Goal: Navigation & Orientation: Find specific page/section

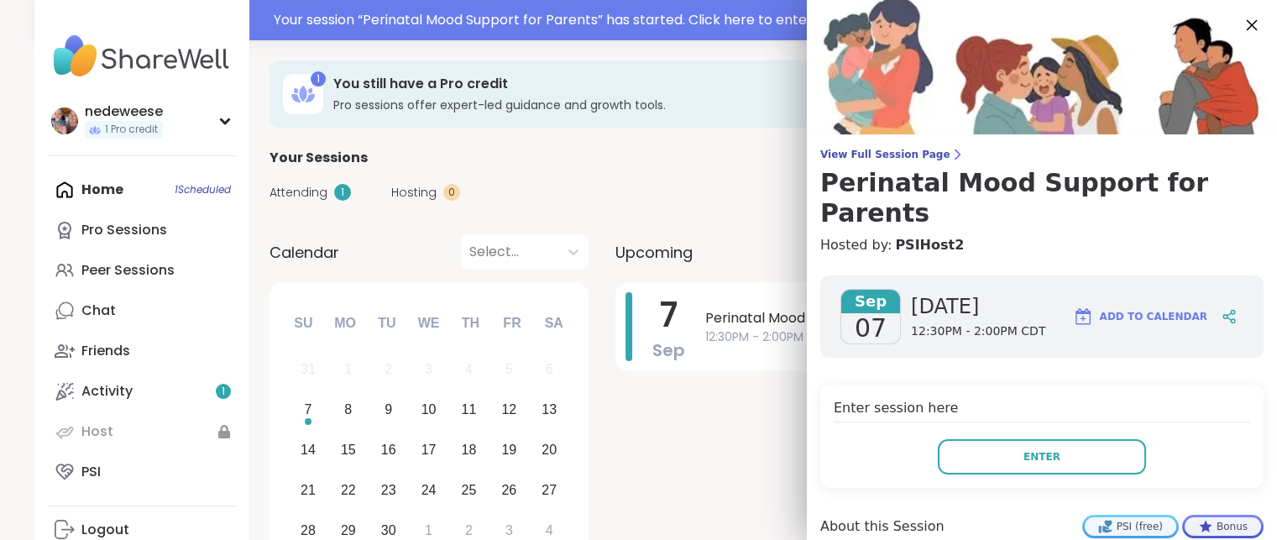
click at [1241, 17] on icon at bounding box center [1251, 24] width 21 height 21
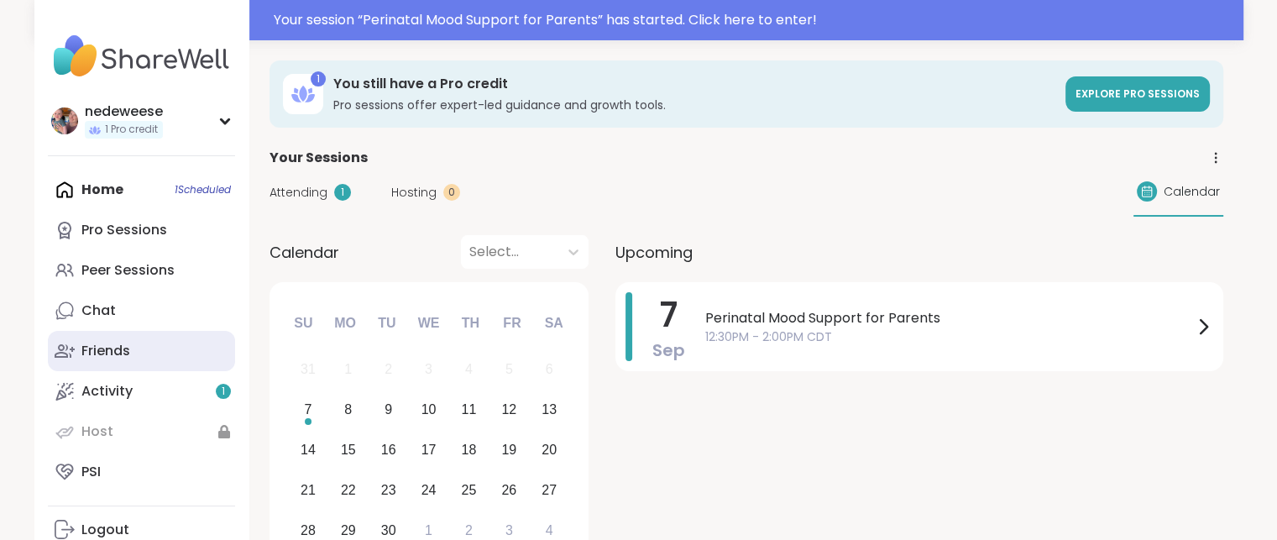
click at [149, 354] on link "Friends" at bounding box center [141, 351] width 187 height 40
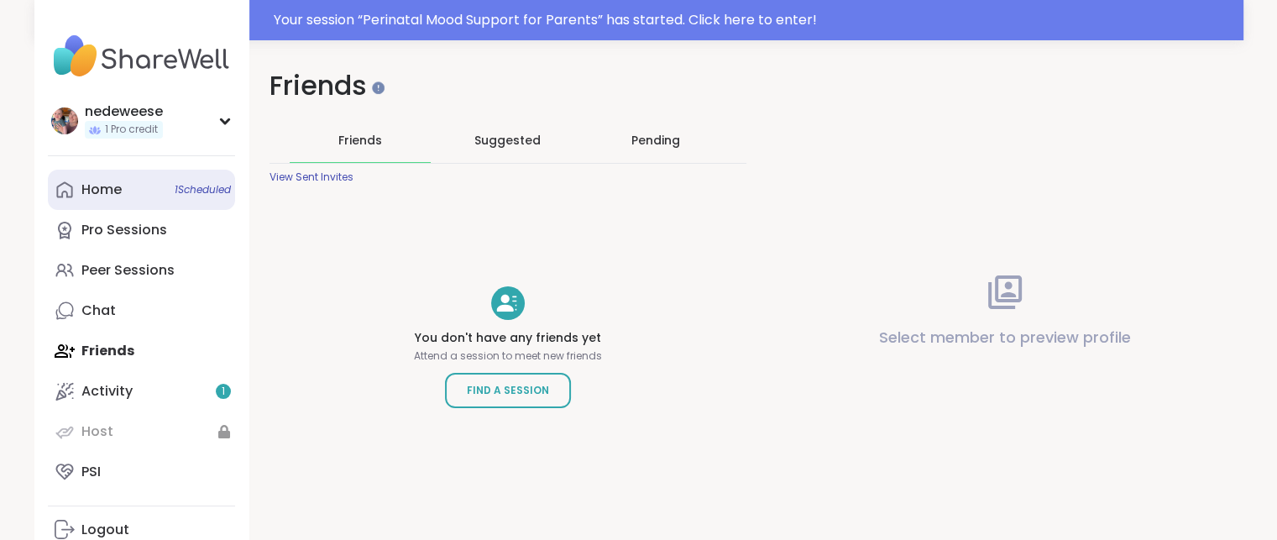
click at [123, 197] on link "Home 1 Scheduled" at bounding box center [141, 190] width 187 height 40
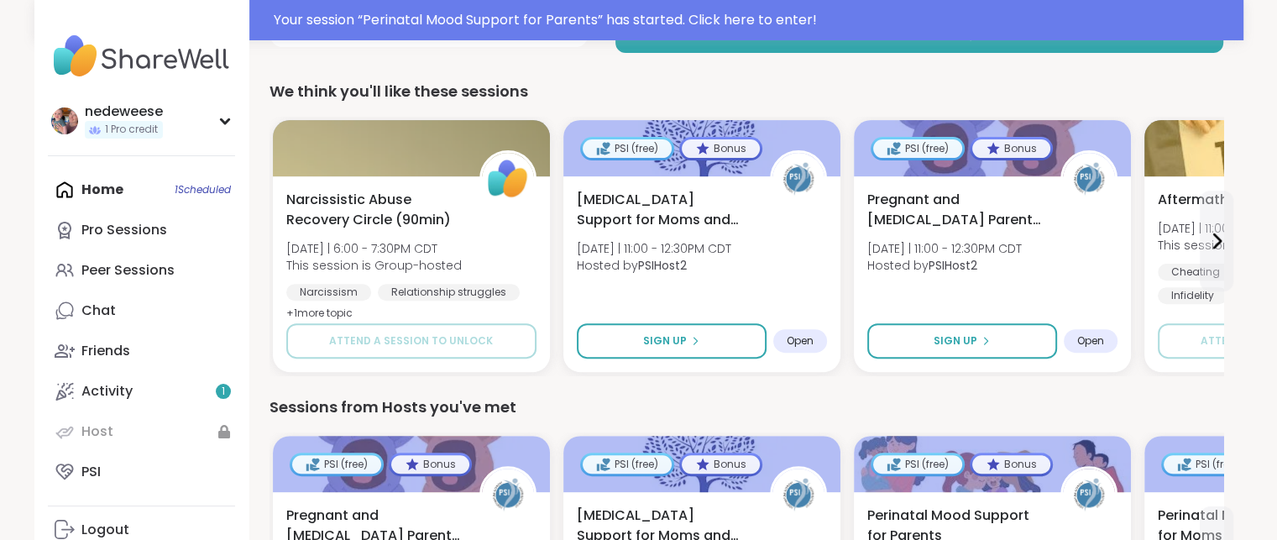
scroll to position [534, 0]
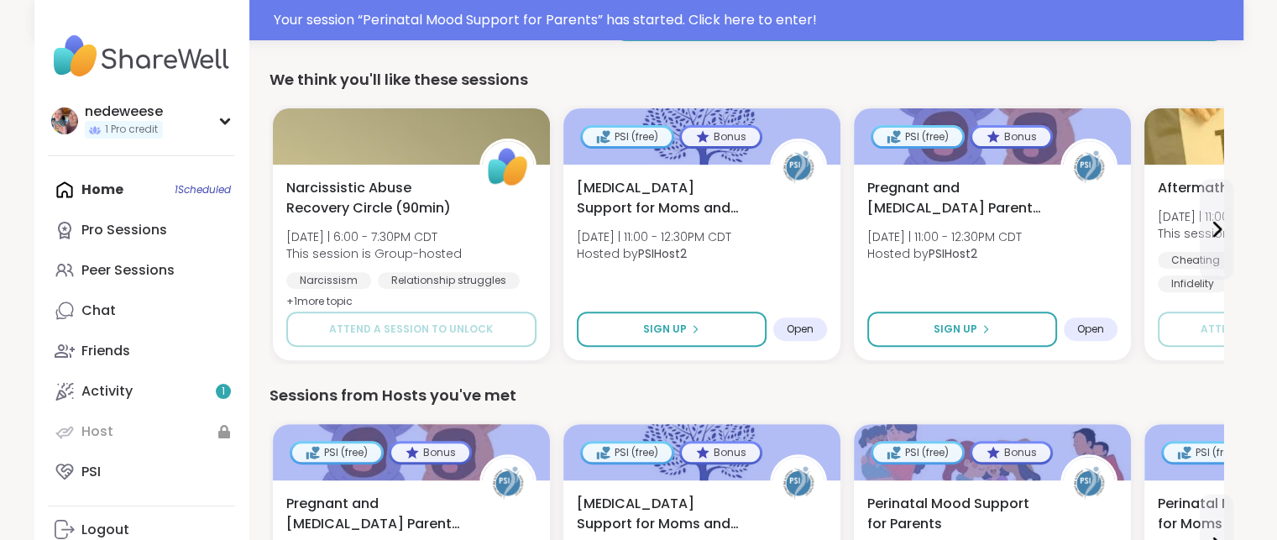
click at [205, 189] on div "Home 1 Scheduled Pro Sessions Peer Sessions Chat Friends Activity 1 Host PSI" at bounding box center [141, 331] width 187 height 322
click at [76, 186] on div "Home 1 Scheduled Pro Sessions Peer Sessions Chat Friends Activity 1 Host PSI" at bounding box center [141, 331] width 187 height 322
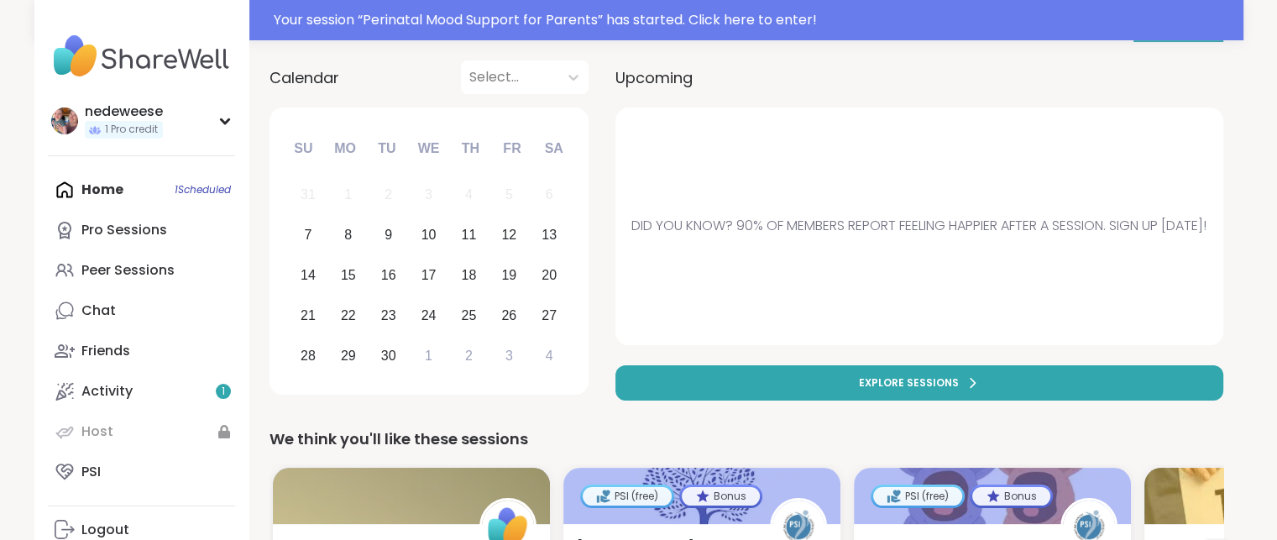
scroll to position [0, 0]
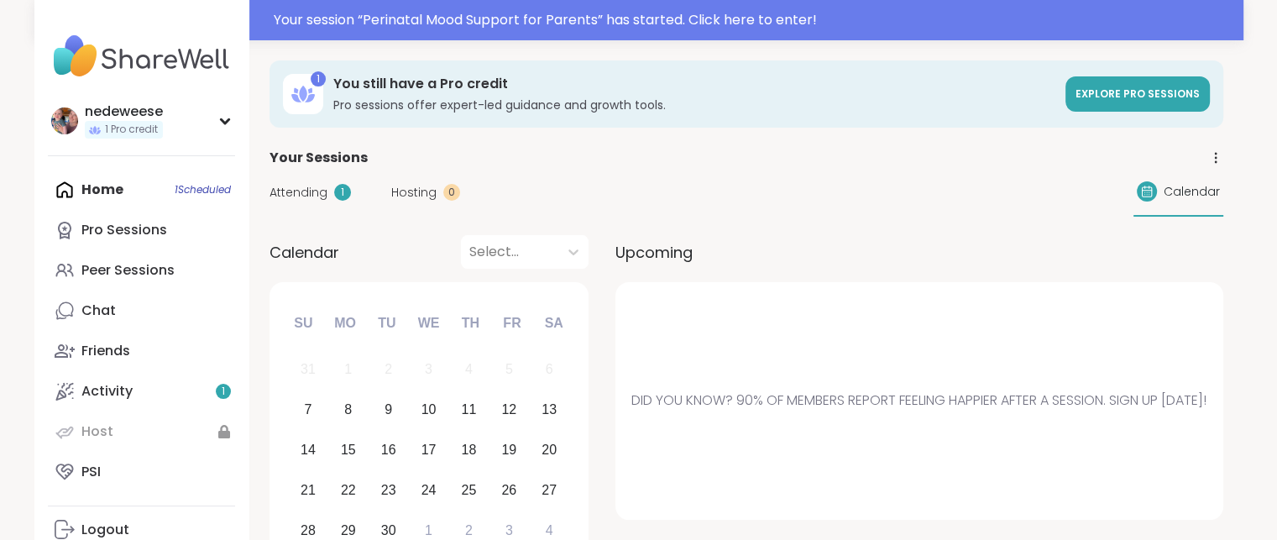
click at [301, 190] on span "Attending" at bounding box center [299, 193] width 58 height 18
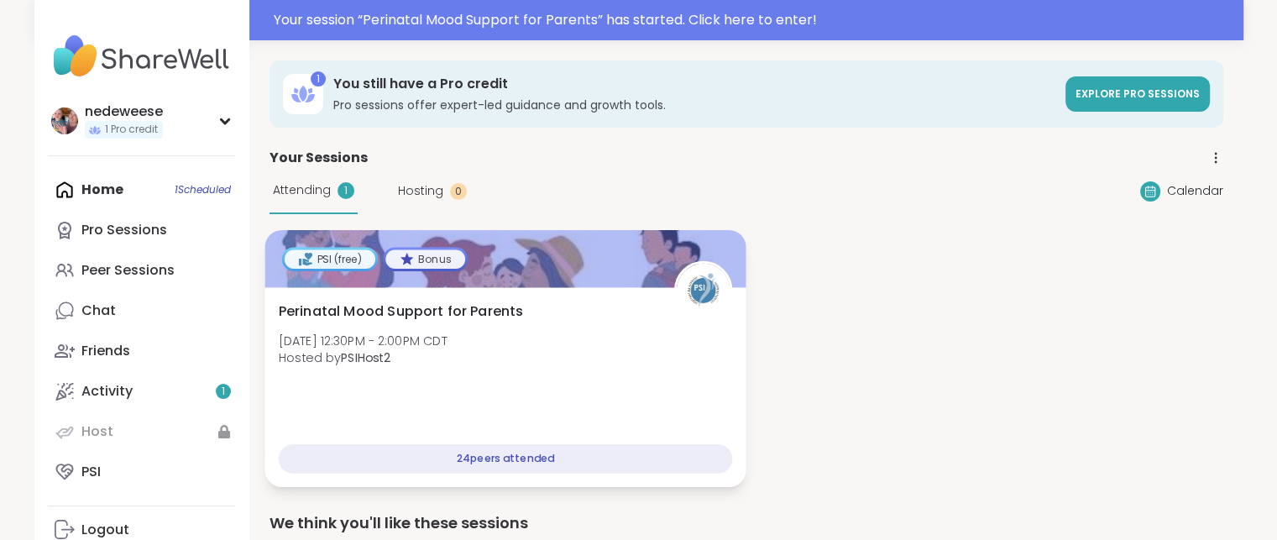
click at [453, 385] on div "Perinatal Mood Support for Parents [DATE] 12:30PM - 2:00PM CDT Hosted by PSIHos…" at bounding box center [504, 387] width 481 height 200
